Goal: Book appointment/travel/reservation

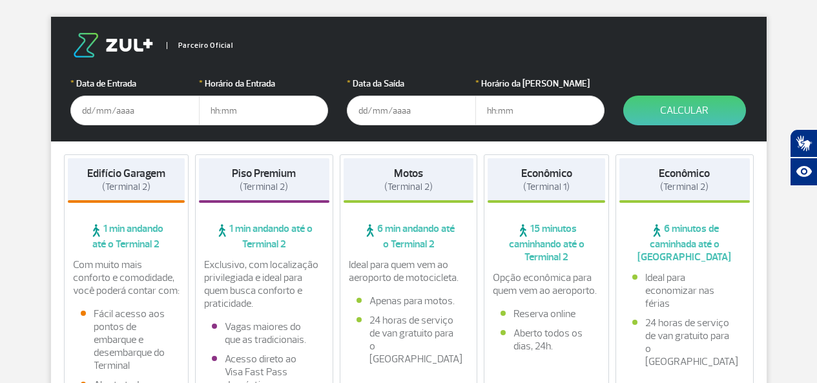
scroll to position [194, 0]
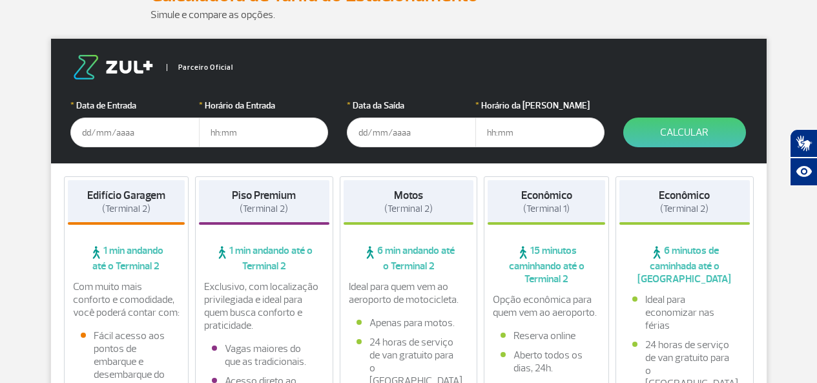
click at [136, 134] on input "text" at bounding box center [134, 133] width 129 height 30
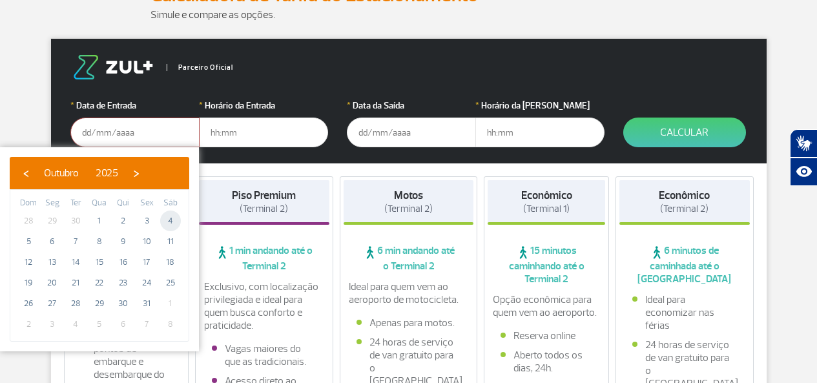
click at [167, 221] on span "4" at bounding box center [170, 221] width 21 height 21
type input "[DATE]"
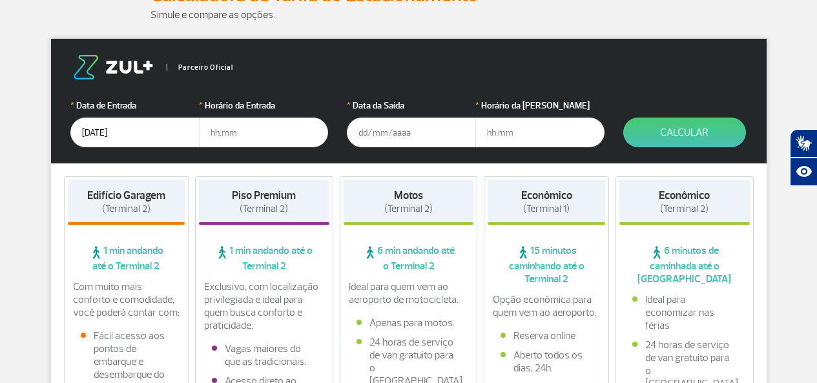
click at [410, 139] on input "text" at bounding box center [411, 133] width 129 height 30
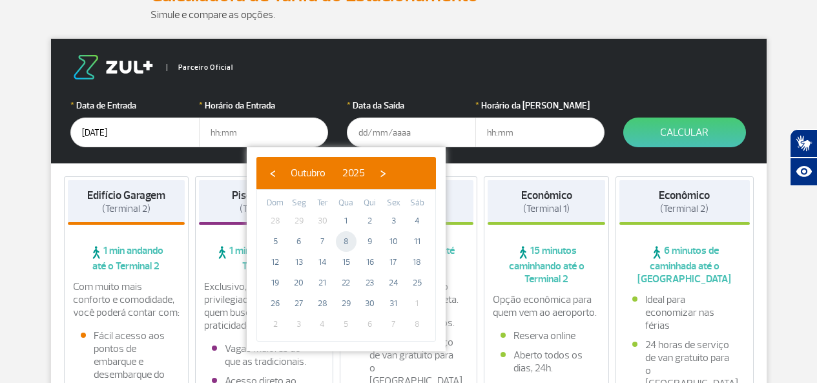
click at [346, 246] on span "8" at bounding box center [346, 241] width 21 height 21
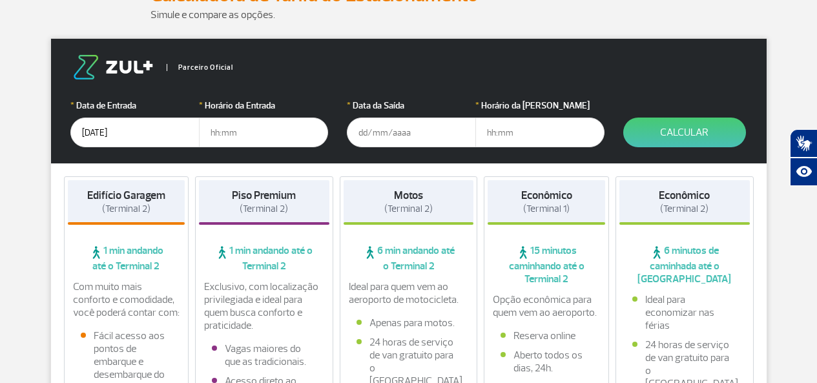
type input "[DATE]"
click at [230, 130] on input "text" at bounding box center [263, 133] width 129 height 30
type input "6"
type input "06:00"
click at [496, 129] on input "text" at bounding box center [539, 133] width 129 height 30
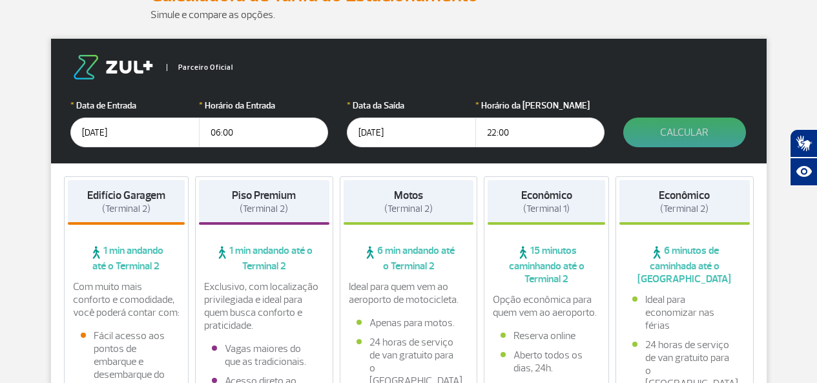
type input "22:00"
click at [684, 130] on button "Calcular" at bounding box center [684, 133] width 123 height 30
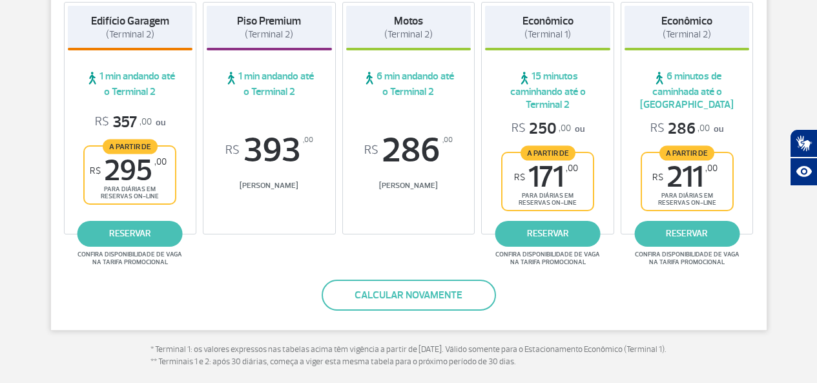
scroll to position [258, 0]
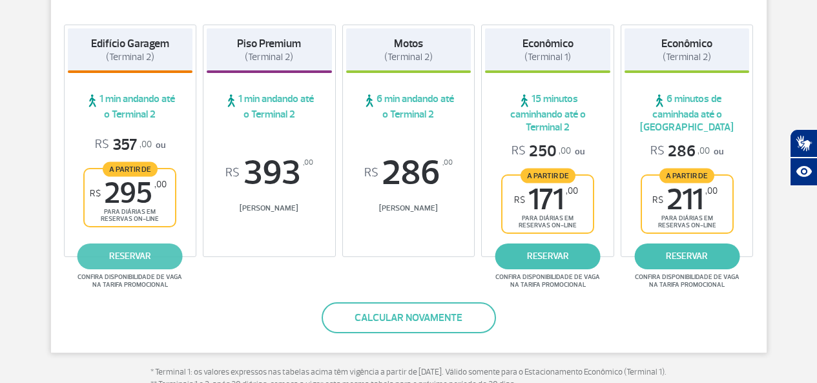
click at [136, 253] on link "reservar" at bounding box center [130, 256] width 105 height 26
click at [158, 260] on link "reservar" at bounding box center [130, 256] width 105 height 26
